Goal: Transaction & Acquisition: Book appointment/travel/reservation

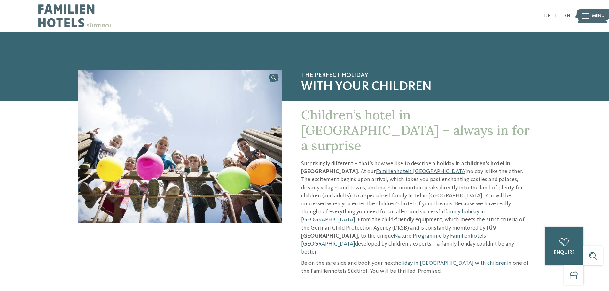
click at [445, 171] on p "Surprisingly different – that’s how we like to describe a holiday in a children…" at bounding box center [416, 208] width 230 height 97
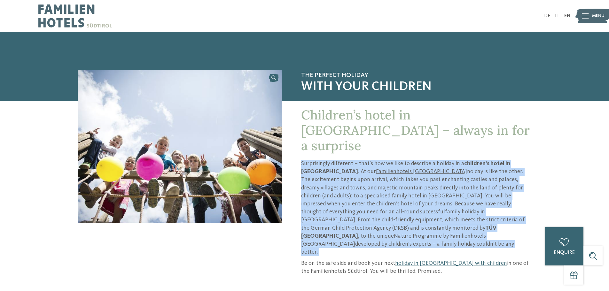
click at [445, 171] on p "Surprisingly different – that’s how we like to describe a holiday in a children…" at bounding box center [416, 208] width 230 height 97
click at [420, 172] on p "Surprisingly different – that’s how we like to describe a holiday in a children…" at bounding box center [416, 208] width 230 height 97
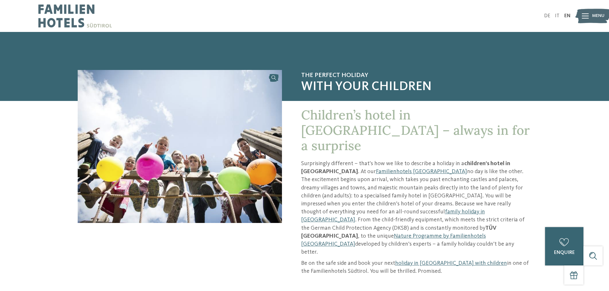
click at [591, 15] on img at bounding box center [592, 16] width 35 height 18
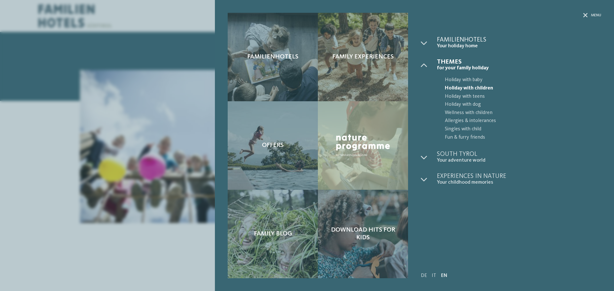
click at [452, 45] on span "Your holiday home" at bounding box center [519, 46] width 164 height 6
click at [456, 44] on span "Your holiday home" at bounding box center [519, 46] width 164 height 6
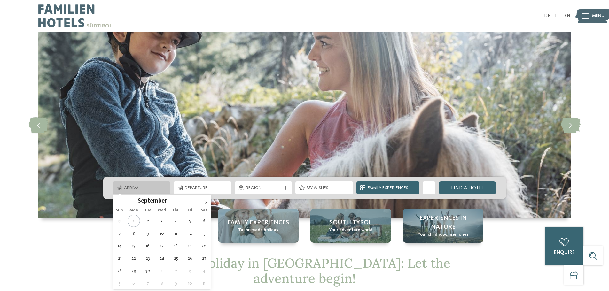
click at [148, 189] on span "Arrival" at bounding box center [141, 188] width 35 height 6
click at [207, 203] on icon at bounding box center [205, 202] width 4 height 4
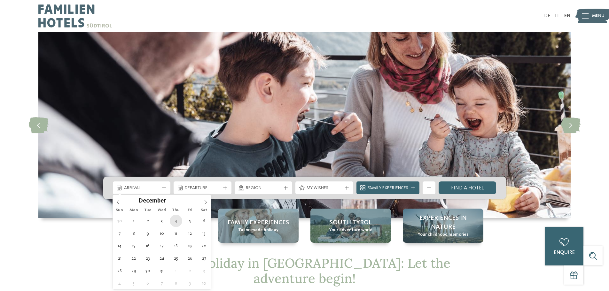
type div "04.12.2025"
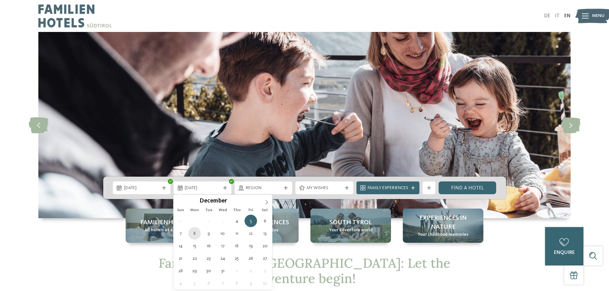
type div "08.12.2025"
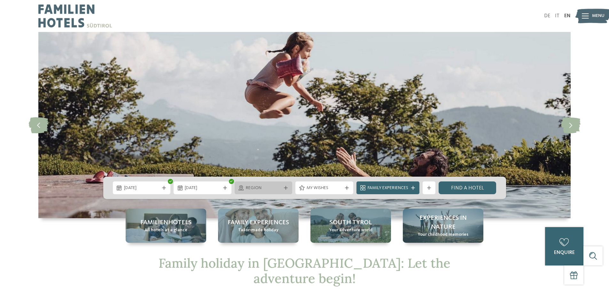
click at [249, 189] on span "Region" at bounding box center [263, 188] width 35 height 6
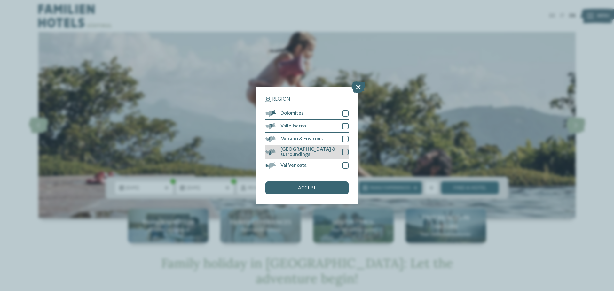
click at [342, 151] on div "[GEOGRAPHIC_DATA] & surroundings" at bounding box center [306, 152] width 83 height 14
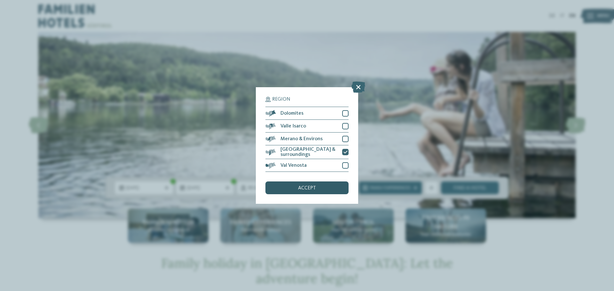
click at [310, 187] on span "accept" at bounding box center [307, 188] width 18 height 5
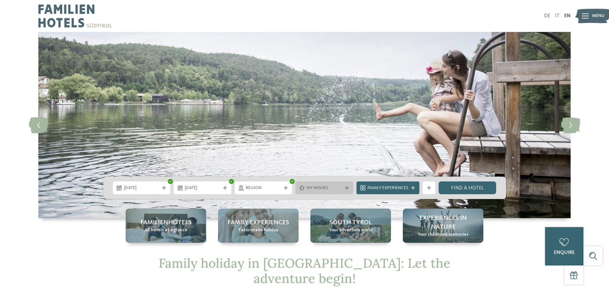
click at [309, 190] on span "My wishes" at bounding box center [323, 188] width 35 height 6
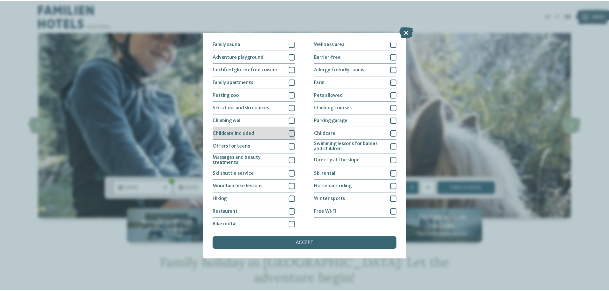
scroll to position [44, 0]
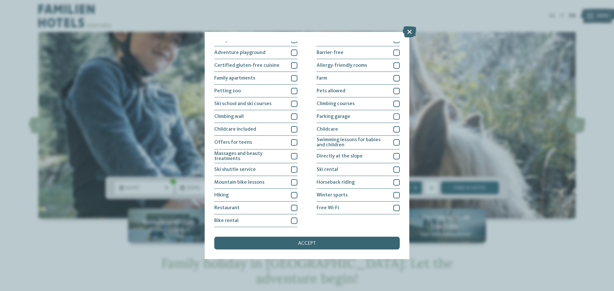
click at [405, 33] on icon at bounding box center [409, 31] width 14 height 11
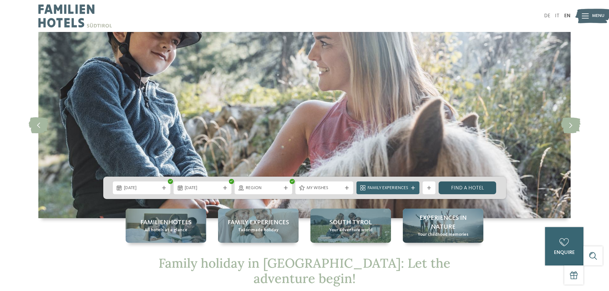
click at [470, 189] on link "Find a hotel" at bounding box center [467, 188] width 58 height 13
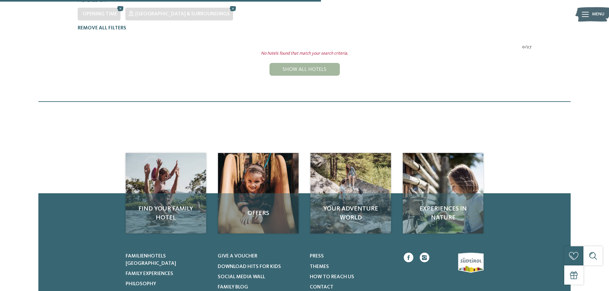
scroll to position [66, 0]
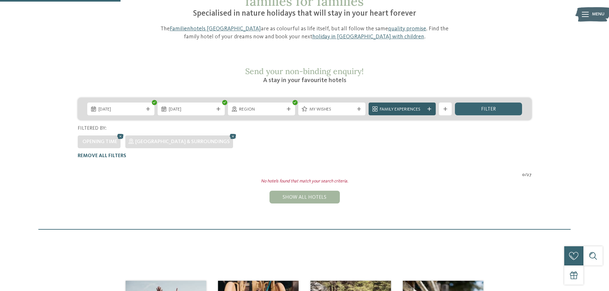
click at [430, 107] on icon at bounding box center [429, 109] width 4 height 4
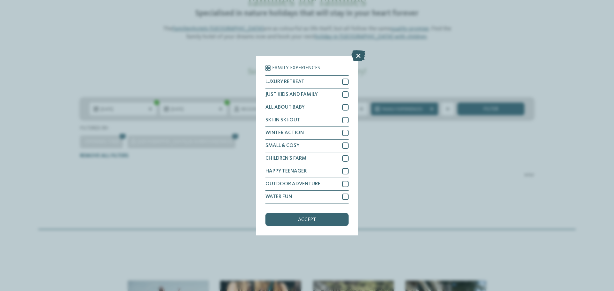
click at [352, 57] on icon at bounding box center [358, 55] width 14 height 11
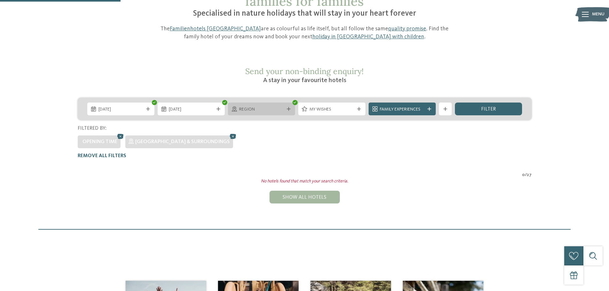
click at [247, 106] on span "Region" at bounding box center [261, 109] width 45 height 6
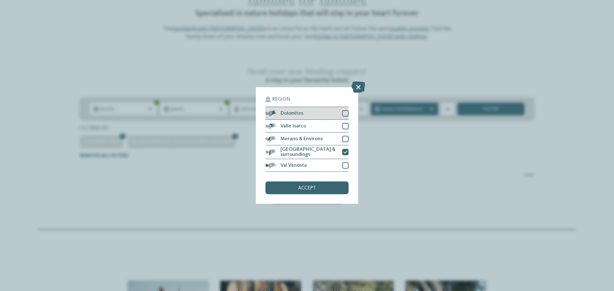
click at [338, 111] on div "Dolomites" at bounding box center [306, 113] width 83 height 13
click at [345, 124] on div at bounding box center [345, 126] width 6 height 6
click at [345, 140] on div at bounding box center [345, 139] width 6 height 6
click at [343, 163] on div at bounding box center [345, 165] width 6 height 6
click at [299, 187] on span "accept" at bounding box center [307, 188] width 18 height 5
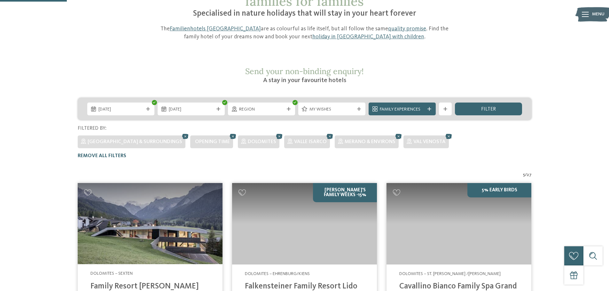
scroll to position [193, 0]
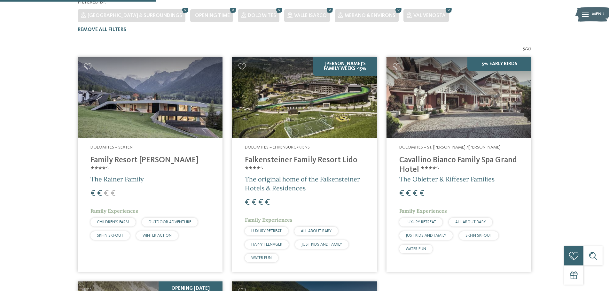
click at [415, 97] on img at bounding box center [458, 97] width 145 height 81
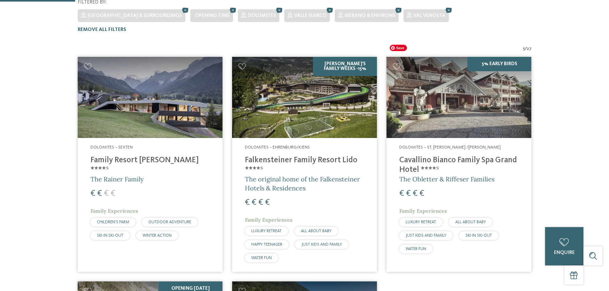
scroll to position [0, 0]
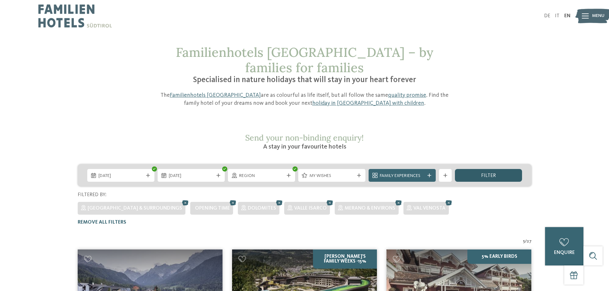
click at [484, 173] on span "filter" at bounding box center [488, 175] width 15 height 5
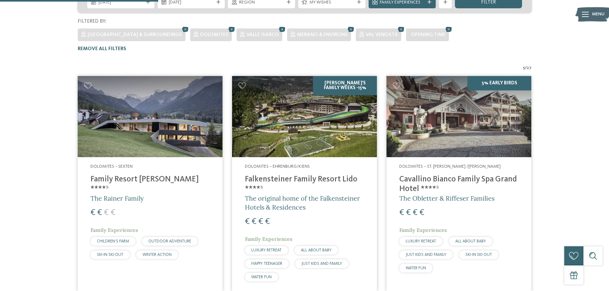
scroll to position [162, 0]
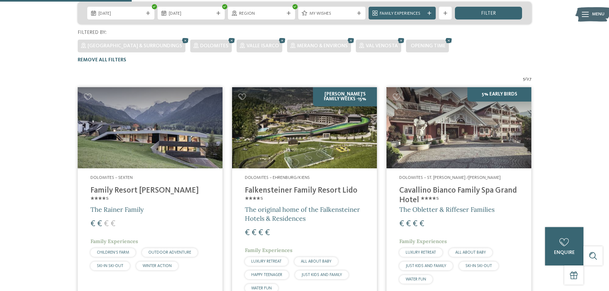
click at [126, 186] on h4 "Family Resort [PERSON_NAME] ****ˢ" at bounding box center [149, 195] width 119 height 19
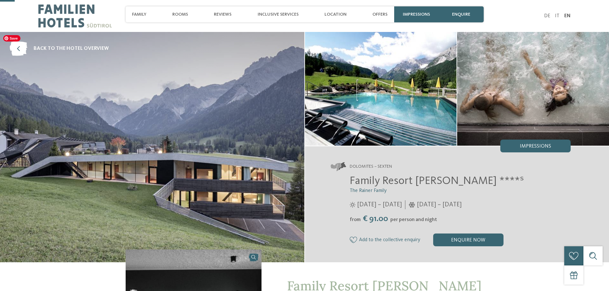
scroll to position [160, 0]
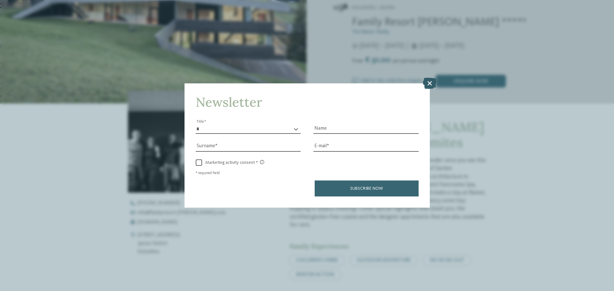
click at [425, 83] on icon at bounding box center [429, 83] width 14 height 11
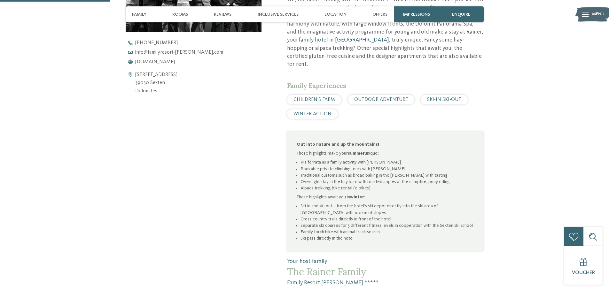
scroll to position [128, 0]
